Goal: Task Accomplishment & Management: Manage account settings

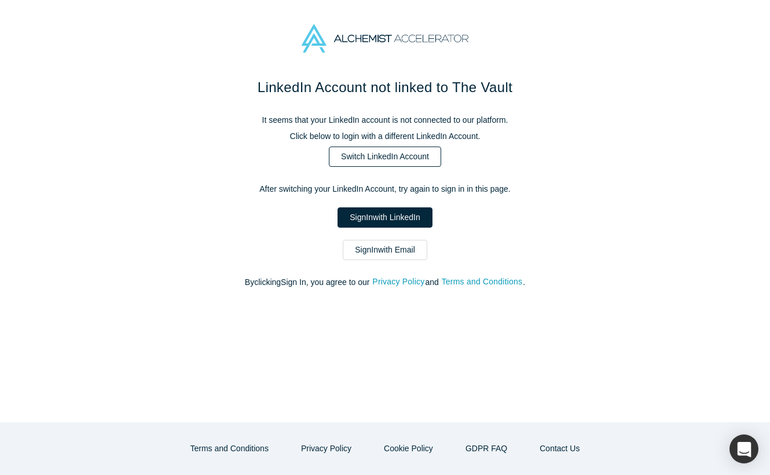
click at [400, 155] on link "Switch LinkedIn Account" at bounding box center [385, 156] width 112 height 20
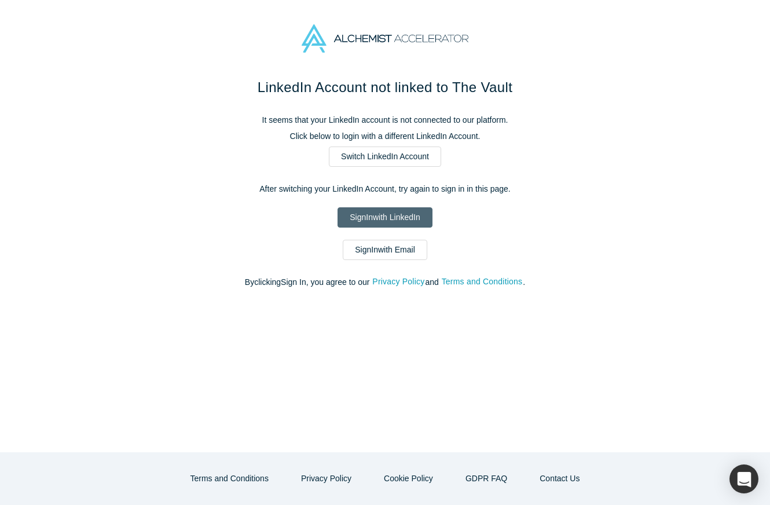
click at [382, 219] on link "Sign In with LinkedIn" at bounding box center [384, 217] width 94 height 20
